Goal: Task Accomplishment & Management: Use online tool/utility

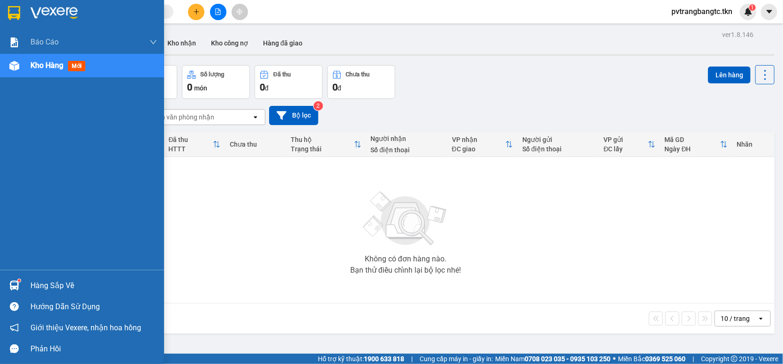
click at [14, 281] on img at bounding box center [14, 286] width 10 height 10
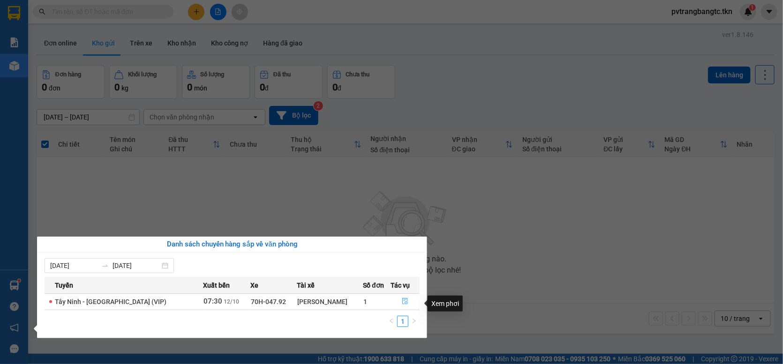
click at [403, 306] on span "file-done" at bounding box center [405, 301] width 7 height 7
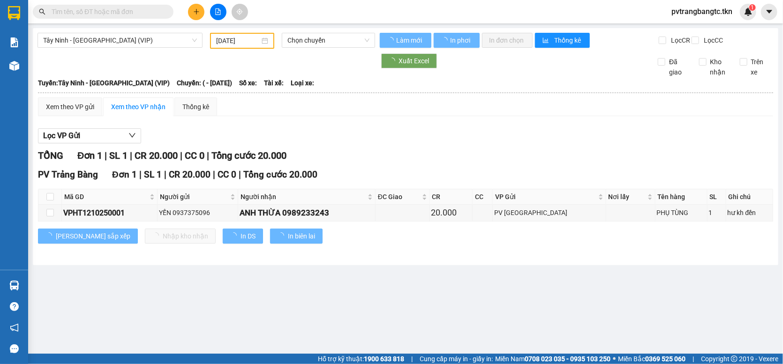
type input "[DATE]"
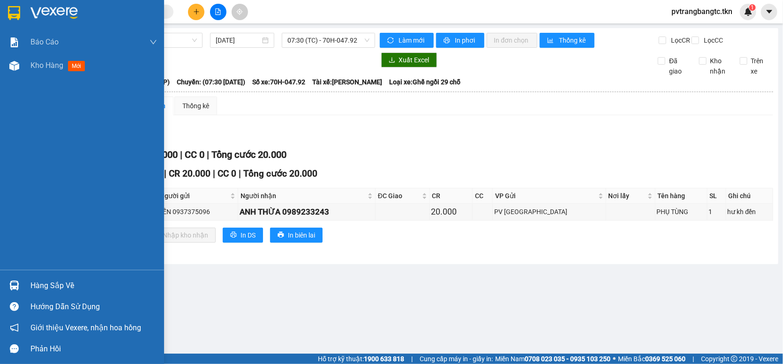
click at [13, 282] on img at bounding box center [14, 286] width 10 height 10
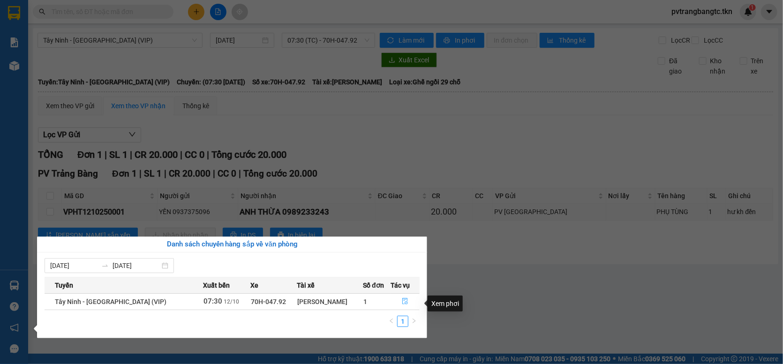
click at [402, 302] on icon "file-done" at bounding box center [405, 301] width 6 height 7
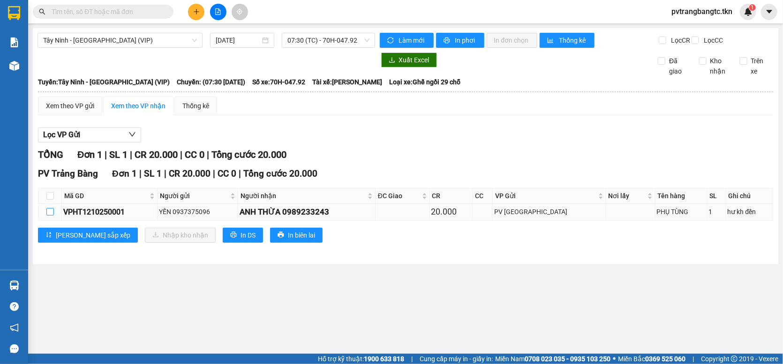
click at [50, 216] on input "checkbox" at bounding box center [49, 211] width 7 height 7
checkbox input "true"
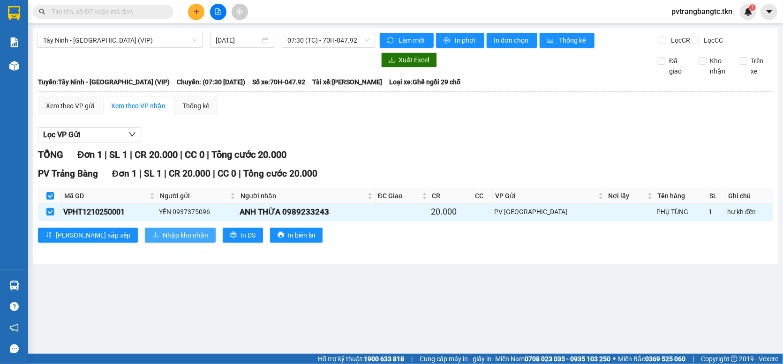
click at [163, 238] on span "Nhập kho nhận" at bounding box center [185, 235] width 45 height 10
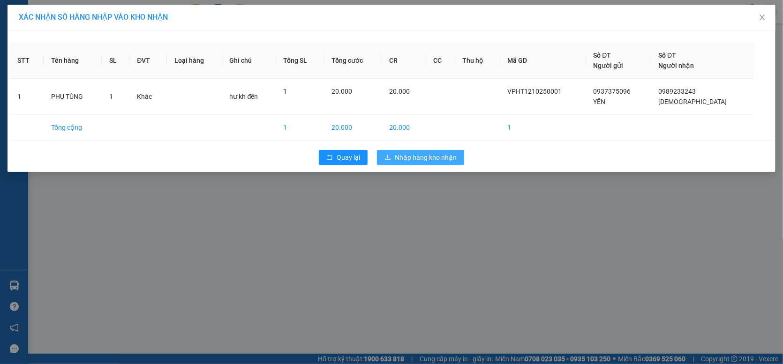
click at [446, 156] on span "Nhập hàng kho nhận" at bounding box center [426, 157] width 62 height 10
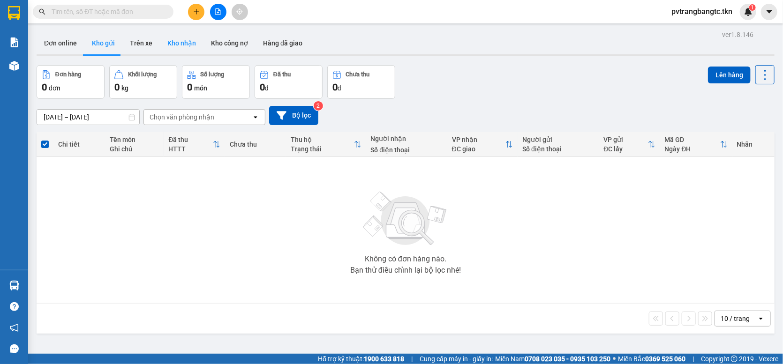
click at [187, 44] on button "Kho nhận" at bounding box center [182, 43] width 44 height 22
